Goal: Information Seeking & Learning: Find specific fact

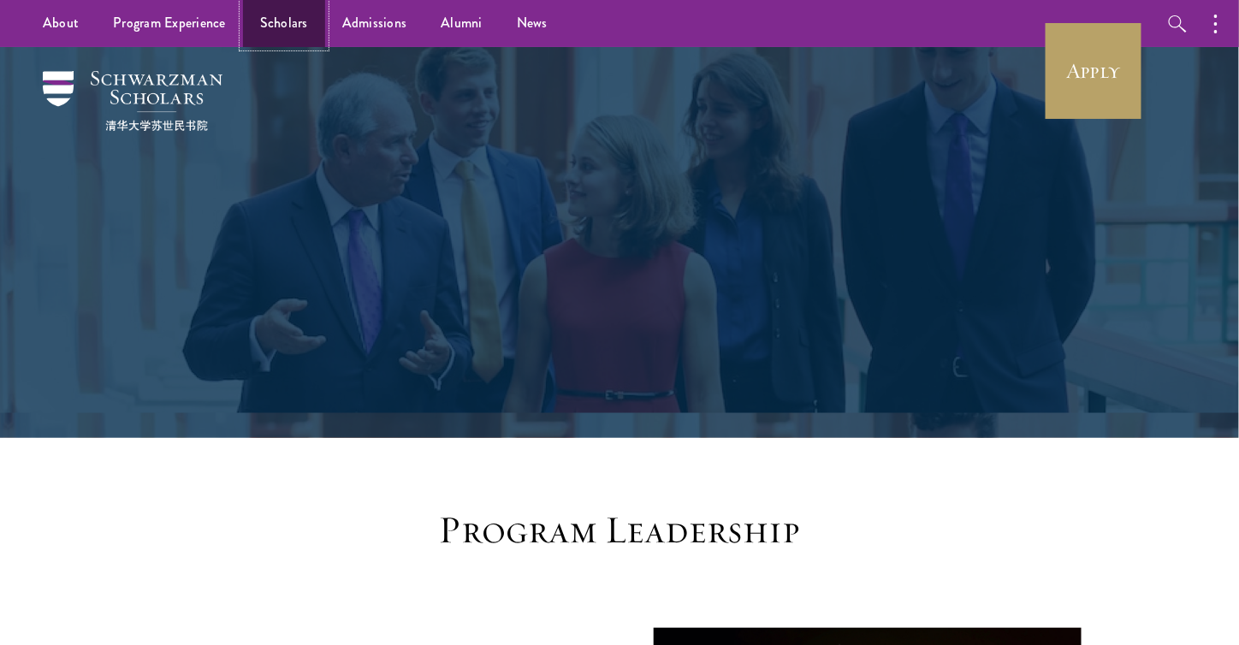
click at [288, 32] on link "Scholars" at bounding box center [284, 23] width 82 height 47
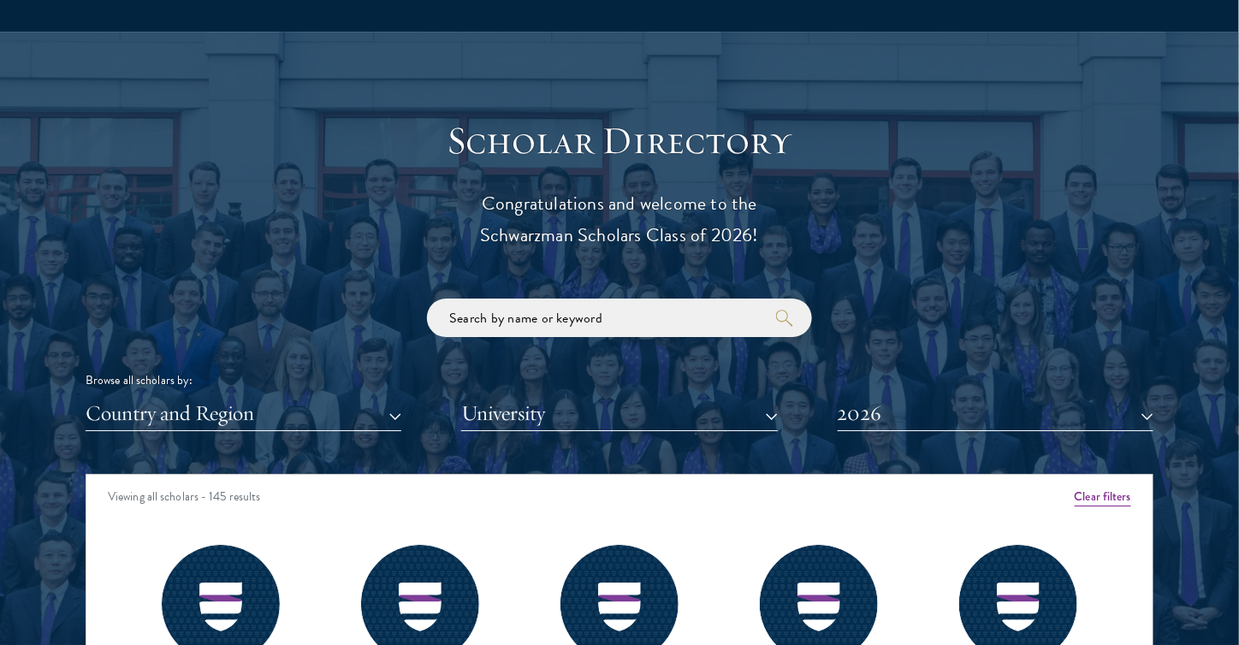
scroll to position [1844, 0]
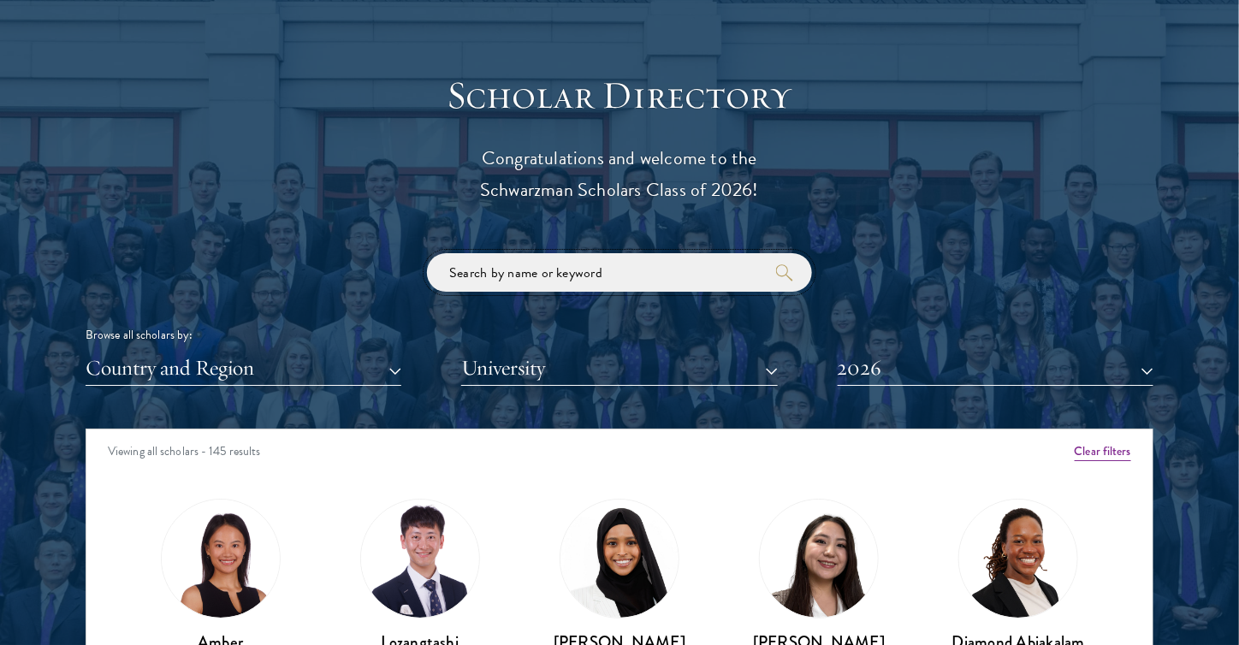
click at [597, 267] on input "search" at bounding box center [619, 272] width 385 height 39
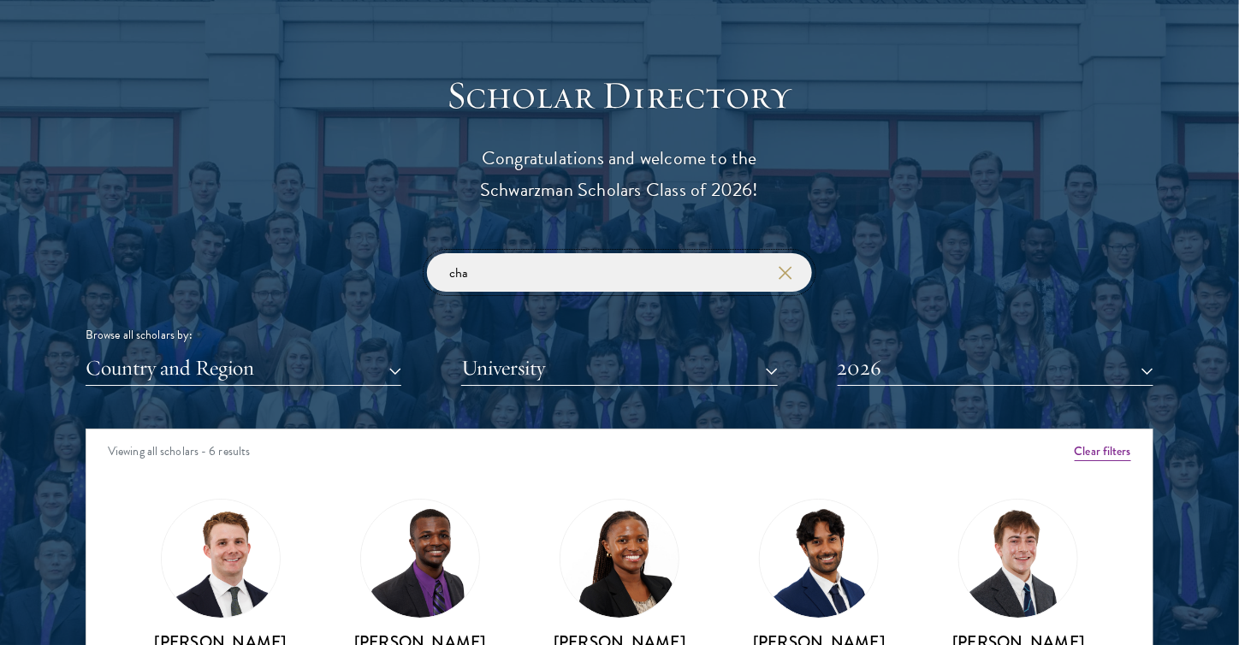
scroll to position [199, 0]
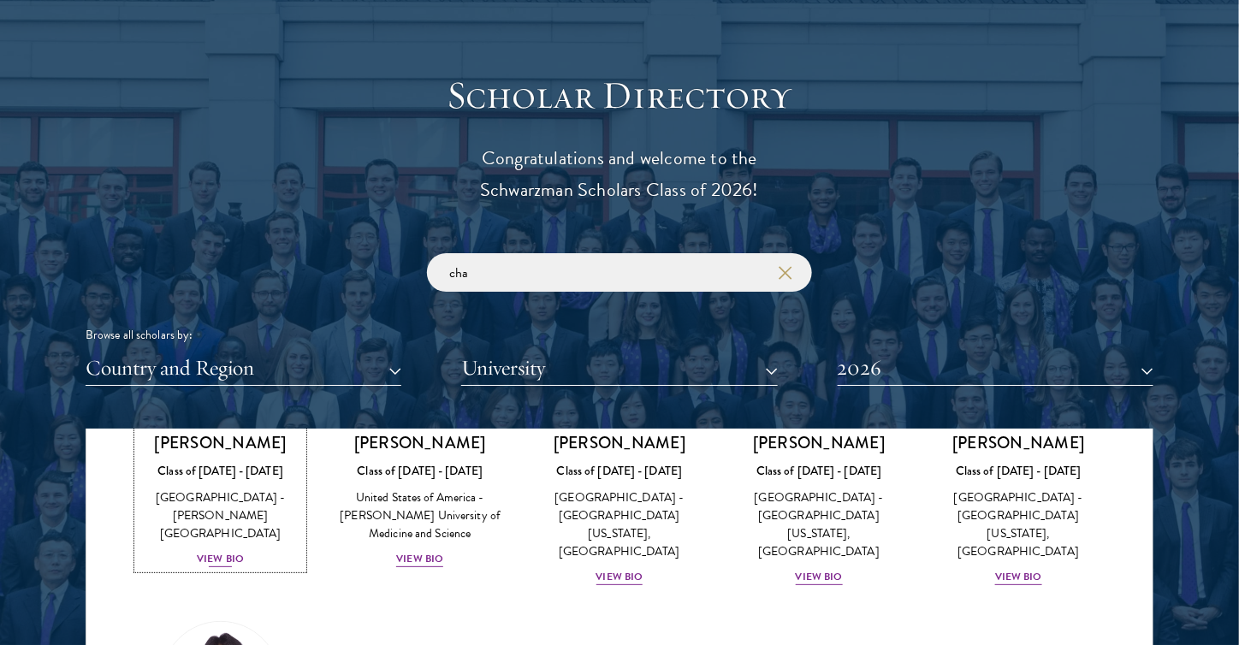
click at [215, 551] on div "View Bio" at bounding box center [220, 559] width 47 height 16
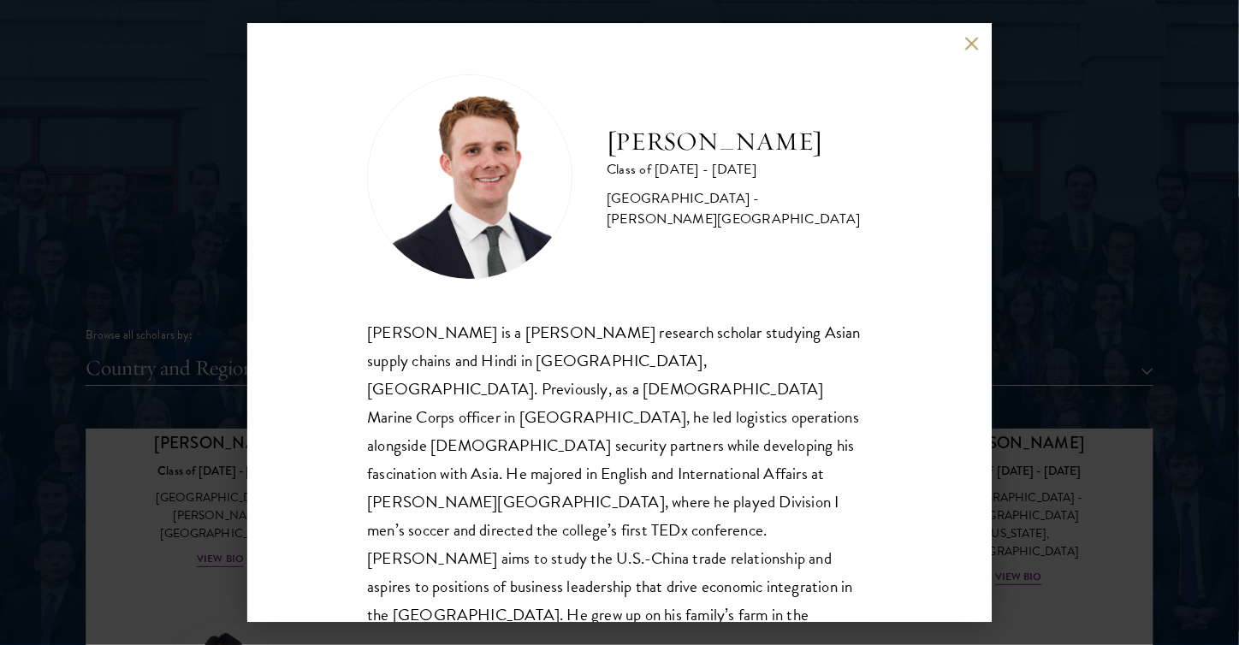
click at [964, 45] on div "[PERSON_NAME] Class of [DATE] - [DATE] [GEOGRAPHIC_DATA] - [PERSON_NAME][GEOGRA…" at bounding box center [619, 322] width 745 height 599
click at [972, 43] on button at bounding box center [972, 43] width 15 height 15
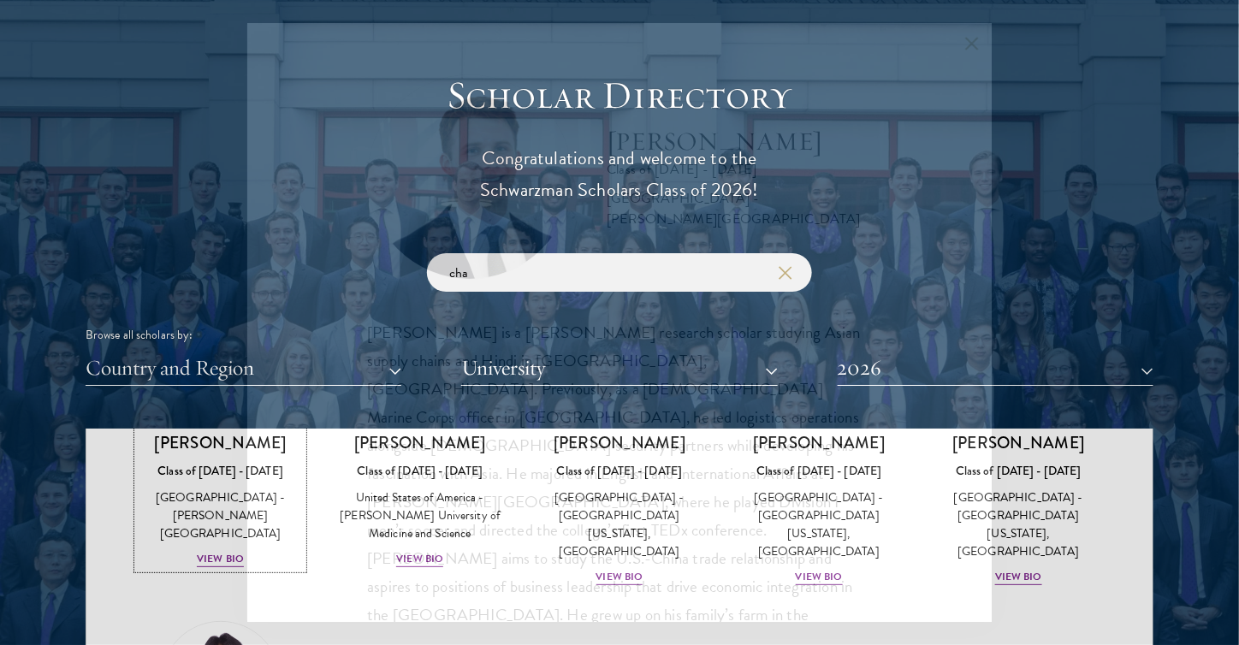
scroll to position [1878, 0]
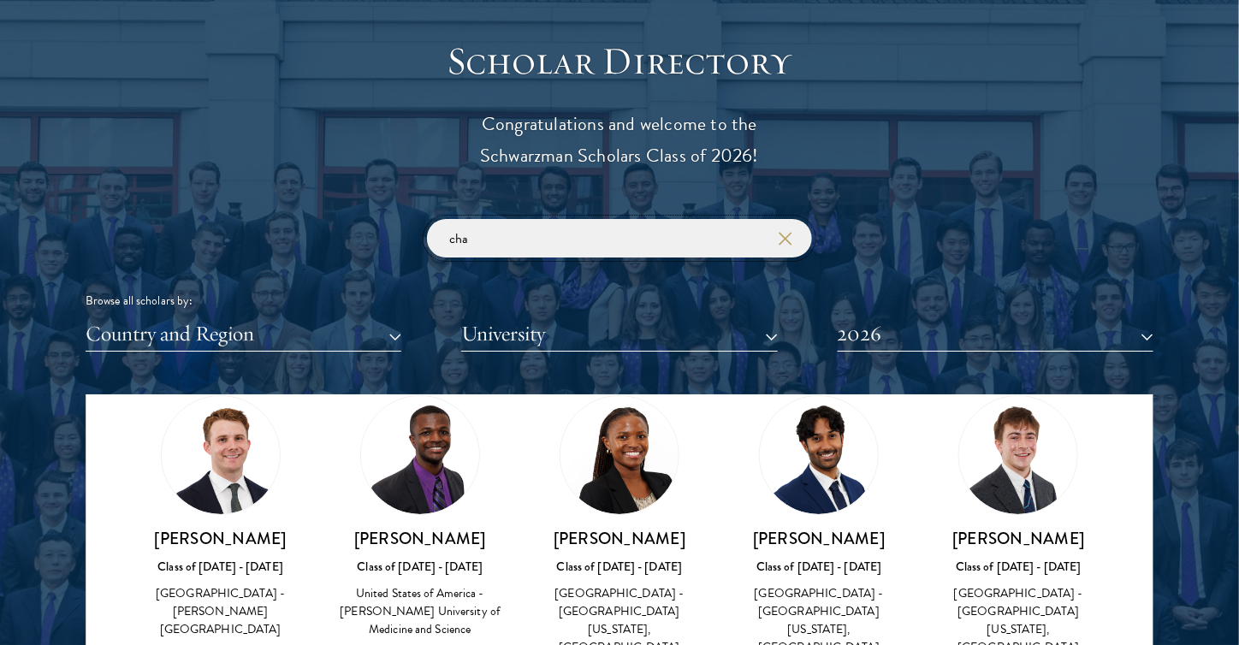
click at [624, 239] on input "cha" at bounding box center [619, 238] width 385 height 39
type input "c"
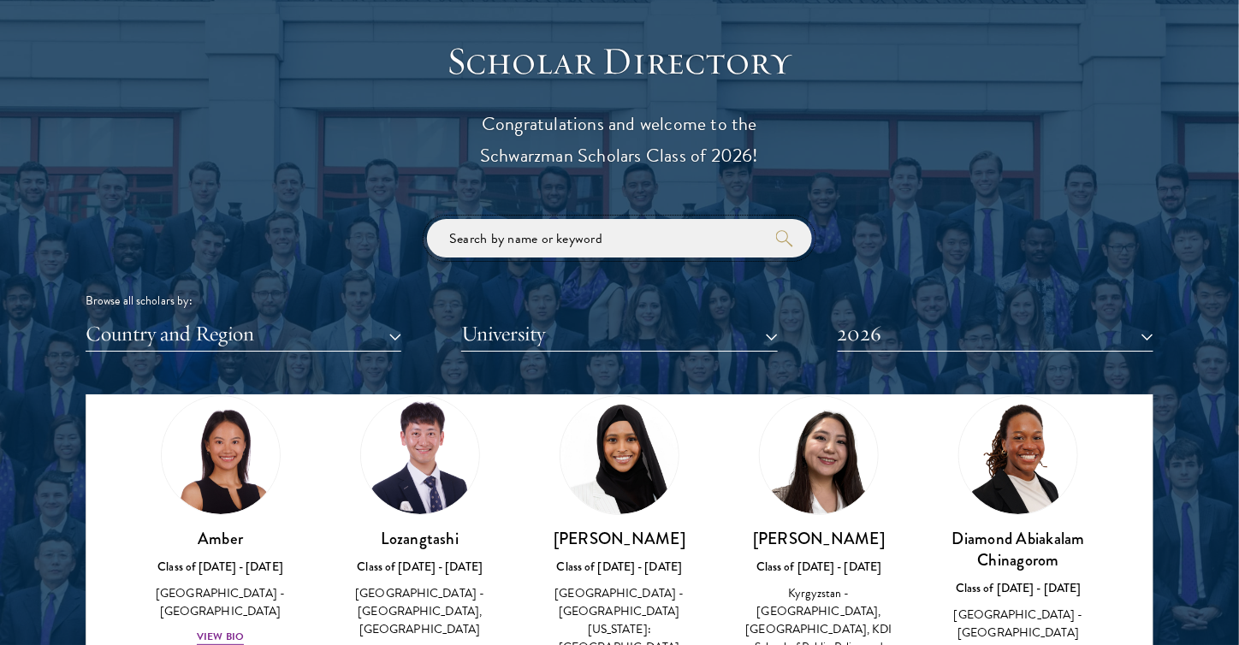
scroll to position [1592, 0]
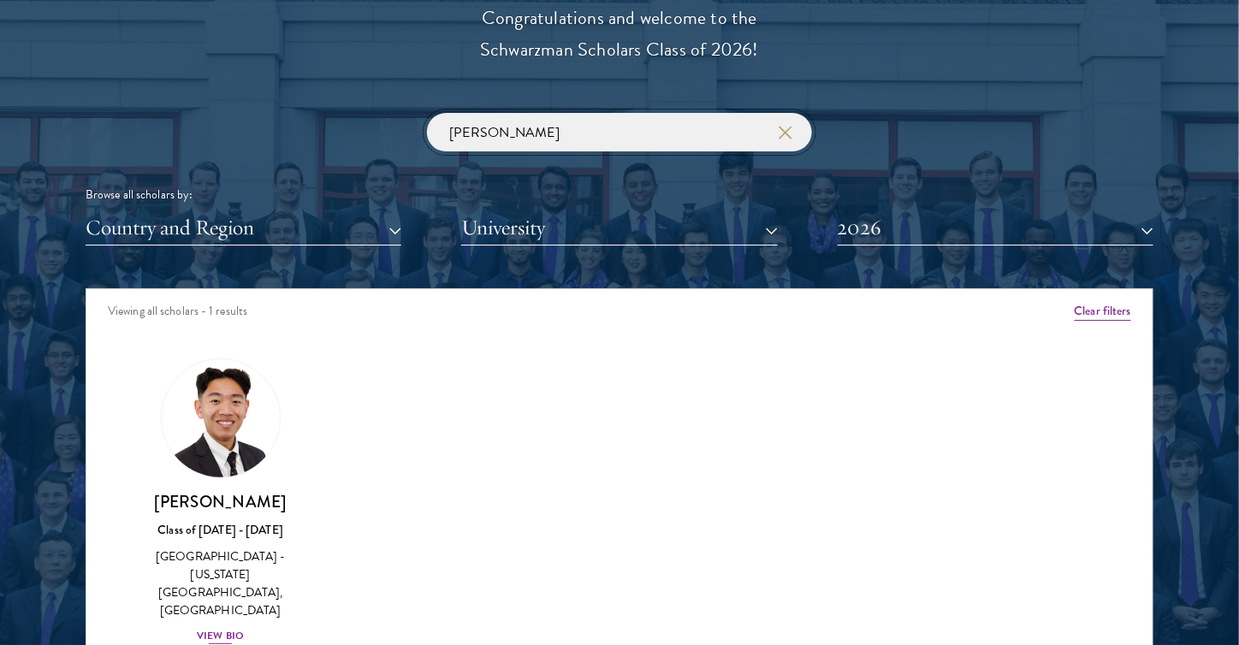
scroll to position [1986, 0]
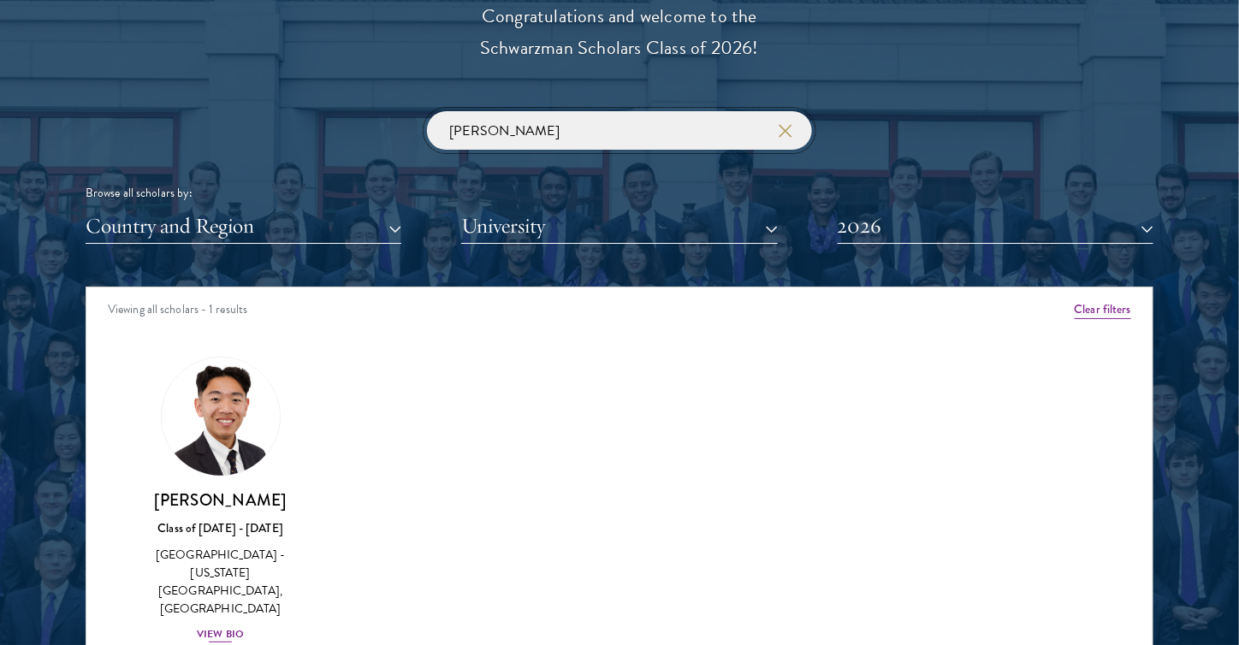
type input "[PERSON_NAME]"
click at [222, 627] on div "View Bio" at bounding box center [220, 635] width 47 height 16
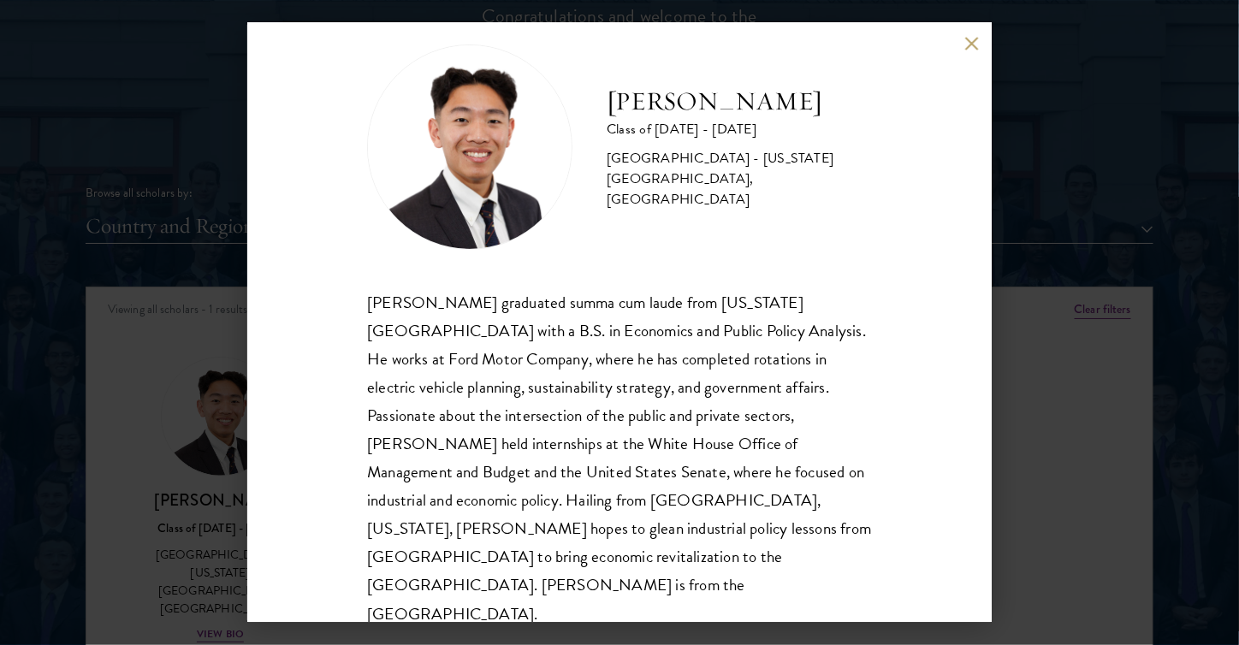
scroll to position [15, 0]
